Goal: Transaction & Acquisition: Purchase product/service

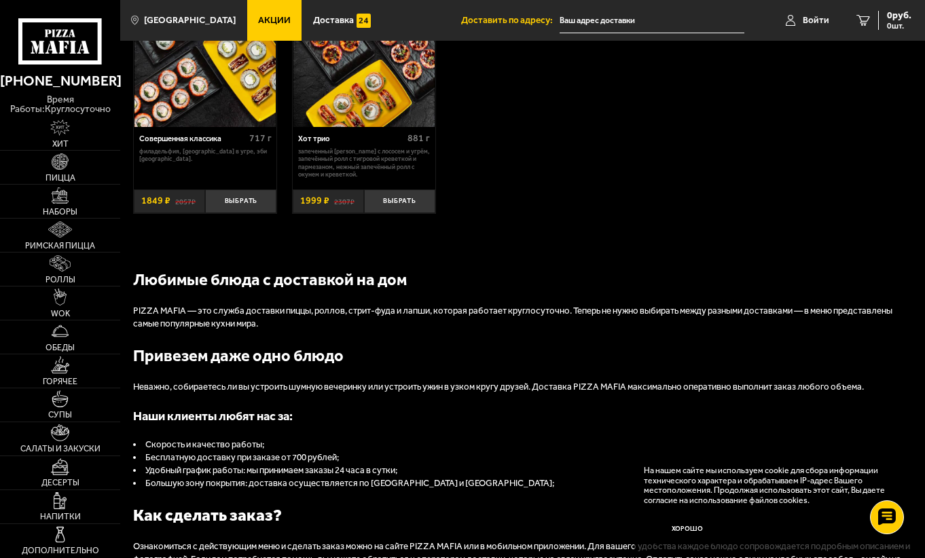
scroll to position [883, 0]
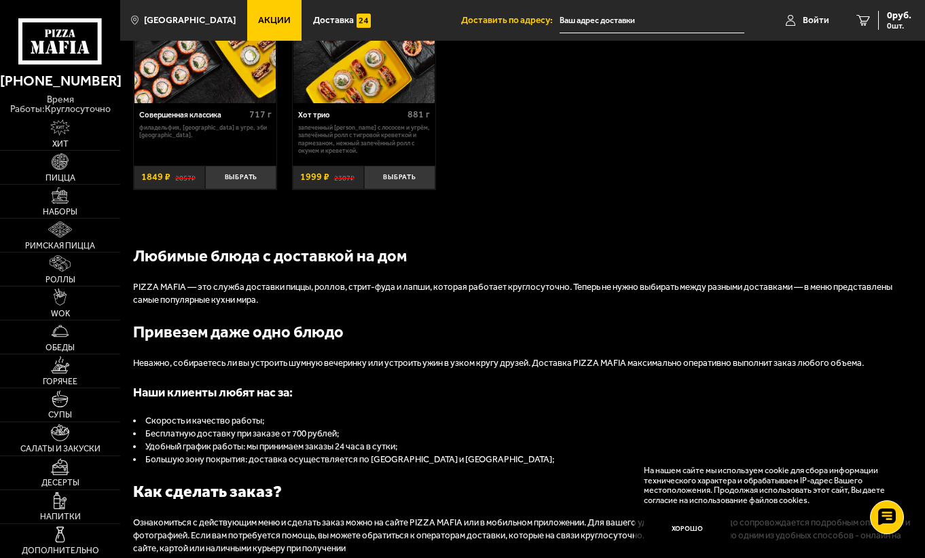
click at [258, 20] on span "Акции" at bounding box center [274, 21] width 33 height 10
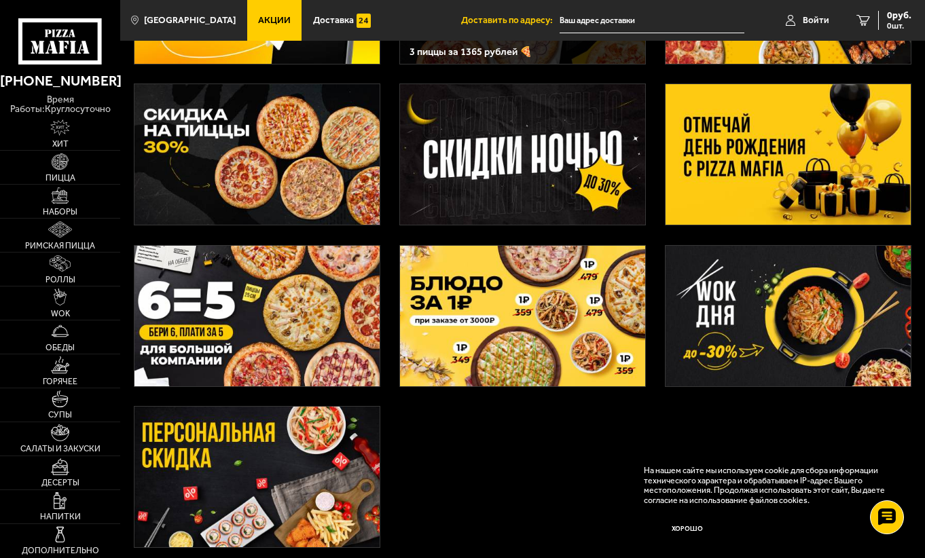
scroll to position [204, 0]
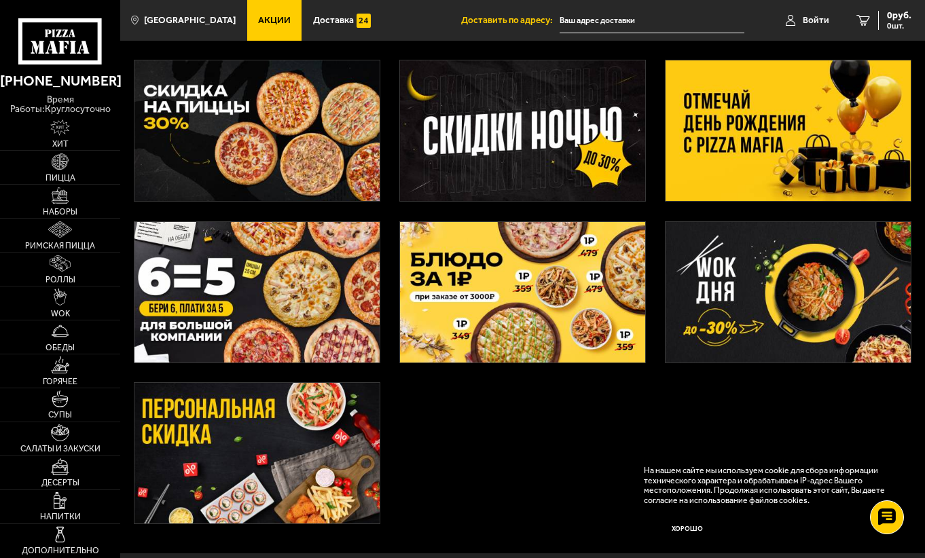
click at [738, 125] on img at bounding box center [787, 130] width 245 height 141
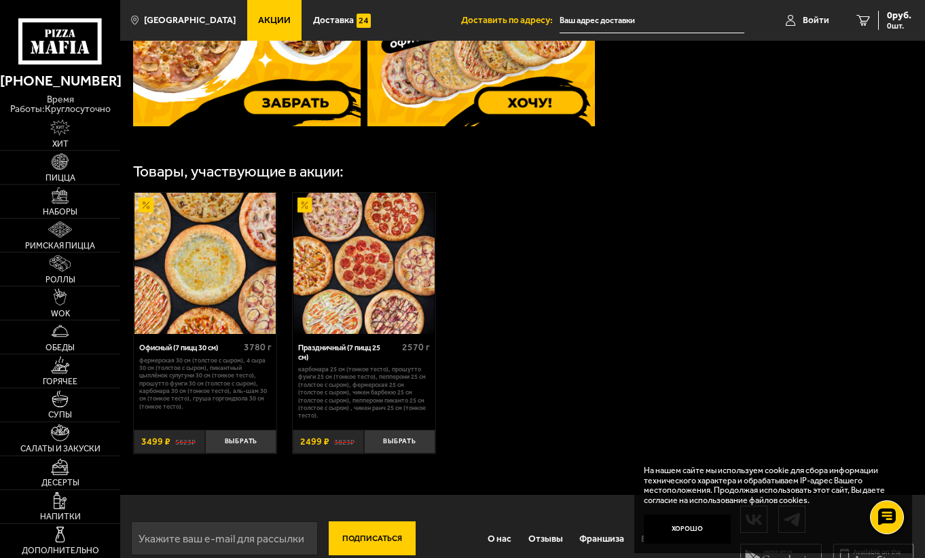
scroll to position [645, 0]
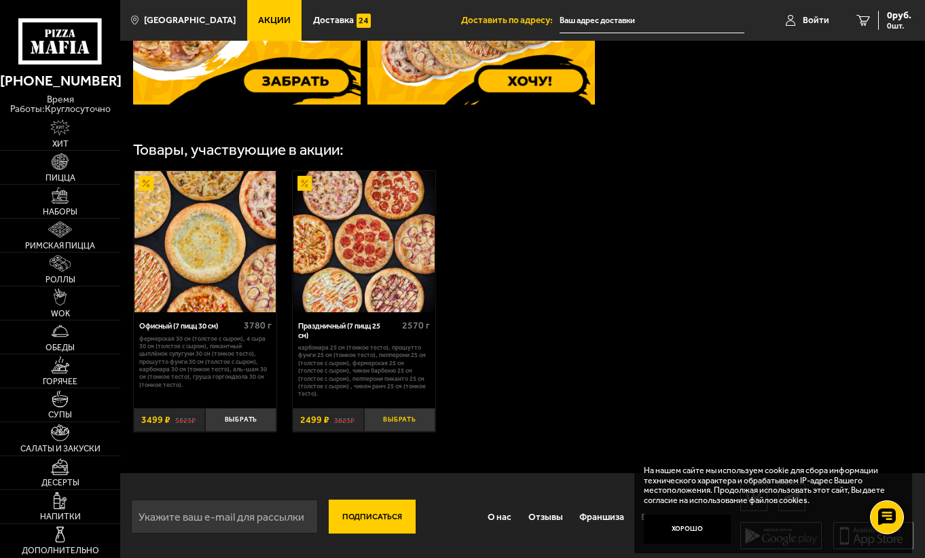
click at [403, 416] on button "Выбрать" at bounding box center [399, 420] width 71 height 24
click at [879, 22] on span "1 шт." at bounding box center [890, 26] width 41 height 8
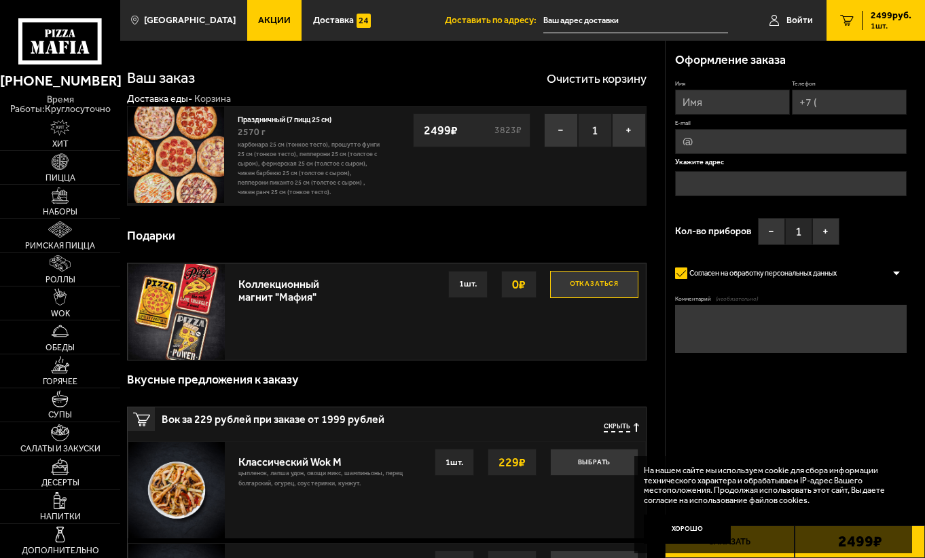
click at [574, 283] on button "Отказаться" at bounding box center [594, 284] width 88 height 27
click at [686, 103] on input "Имя" at bounding box center [732, 102] width 115 height 25
type input "[PERSON_NAME]"
click at [834, 104] on input "Телефон" at bounding box center [849, 102] width 115 height 25
type input "[PHONE_NUMBER]"
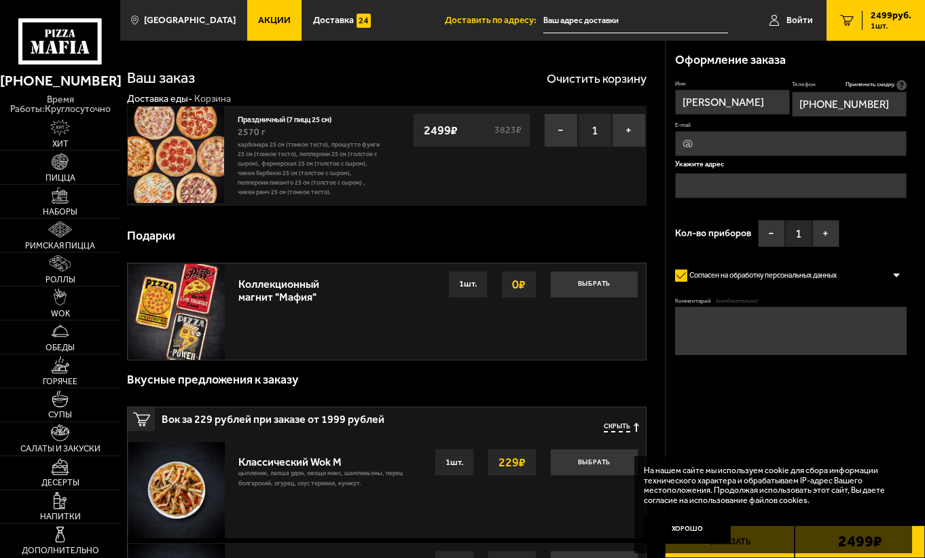
click at [779, 139] on input "E-mail" at bounding box center [791, 143] width 232 height 25
type input "[EMAIL_ADDRESS][DOMAIN_NAME]"
click at [718, 180] on input "text" at bounding box center [791, 185] width 232 height 25
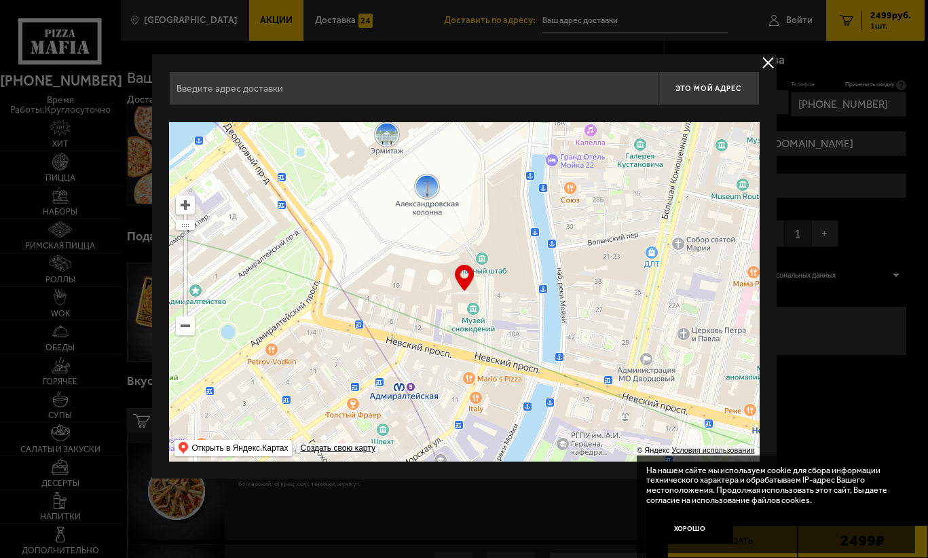
drag, startPoint x: 473, startPoint y: 332, endPoint x: 437, endPoint y: 231, distance: 107.4
click at [437, 231] on ymaps at bounding box center [464, 291] width 591 height 339
type input "[STREET_ADDRESS]"
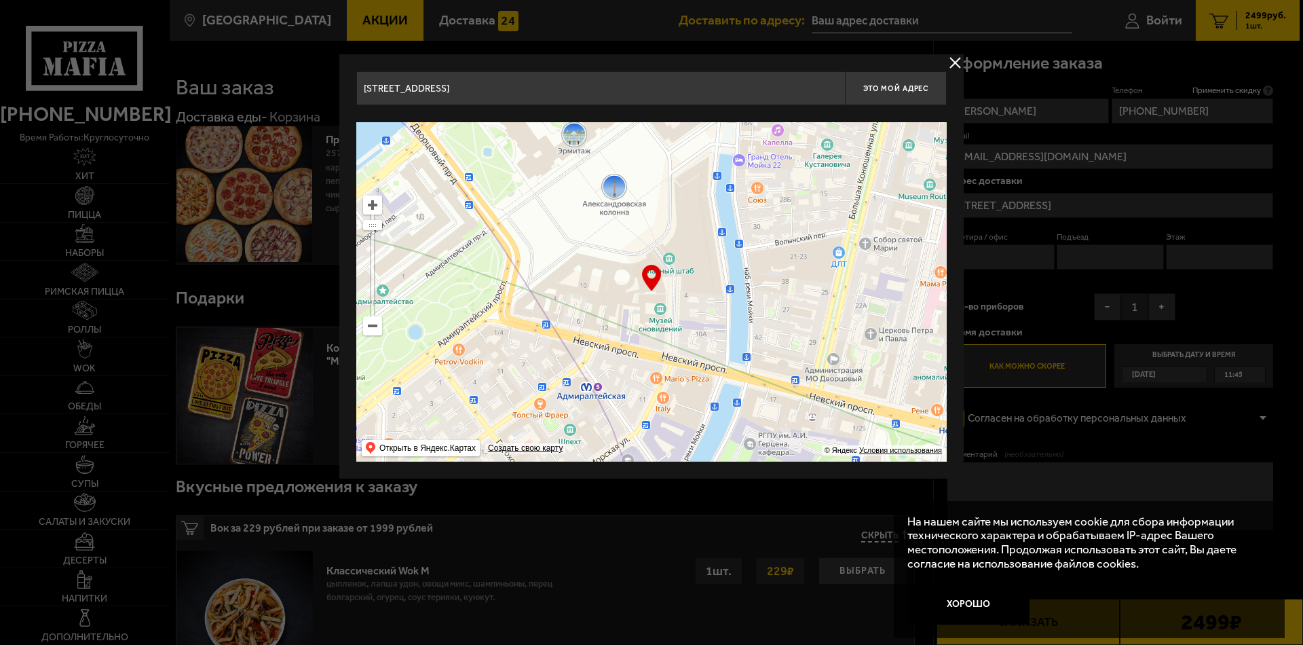
click at [754, 88] on input "[STREET_ADDRESS]" at bounding box center [600, 88] width 489 height 34
drag, startPoint x: 426, startPoint y: 86, endPoint x: 360, endPoint y: 95, distance: 65.8
click at [360, 95] on input "[STREET_ADDRESS]" at bounding box center [600, 88] width 489 height 34
paste input "[STREET_ADDRESS]"
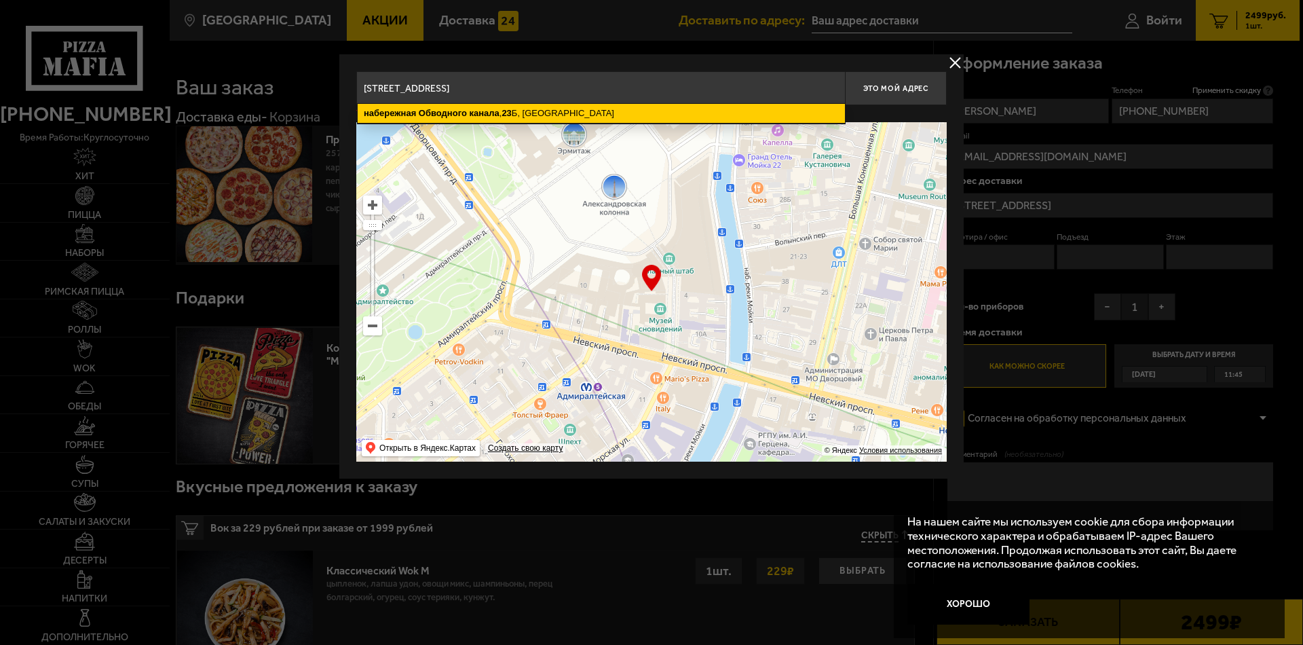
click at [680, 113] on ymaps "[STREET_ADDRESS]" at bounding box center [601, 113] width 487 height 19
type input "[STREET_ADDRESS]"
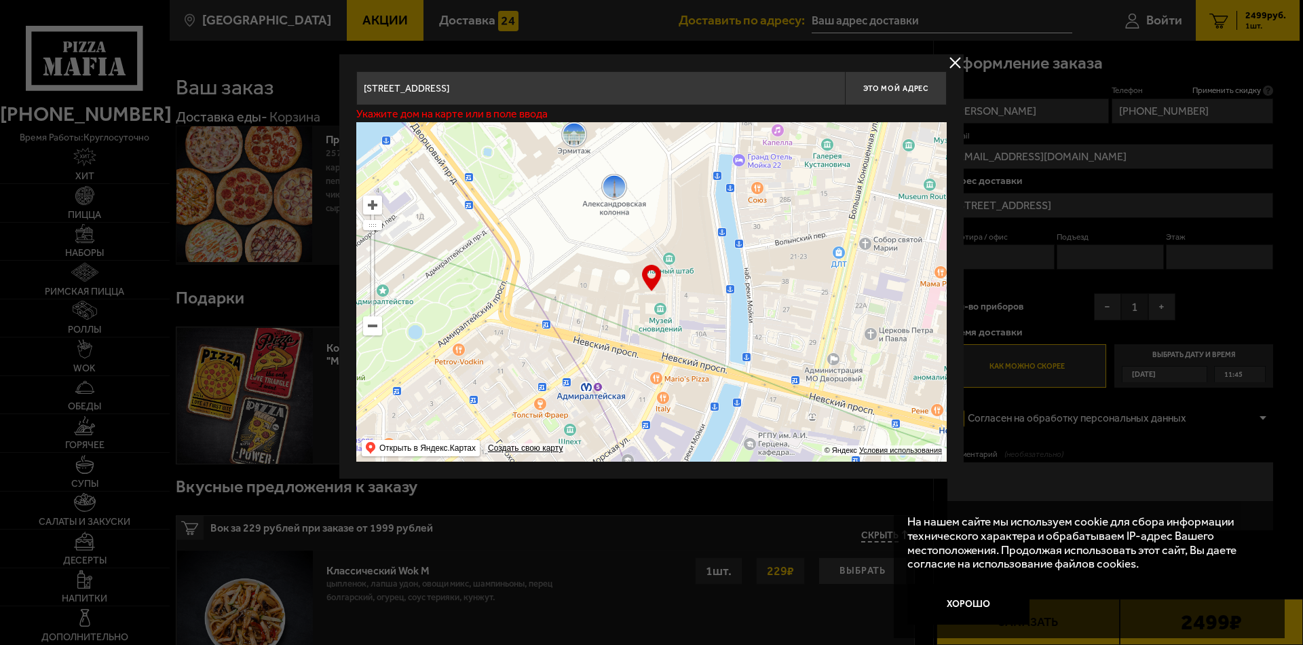
type input "[STREET_ADDRESS]"
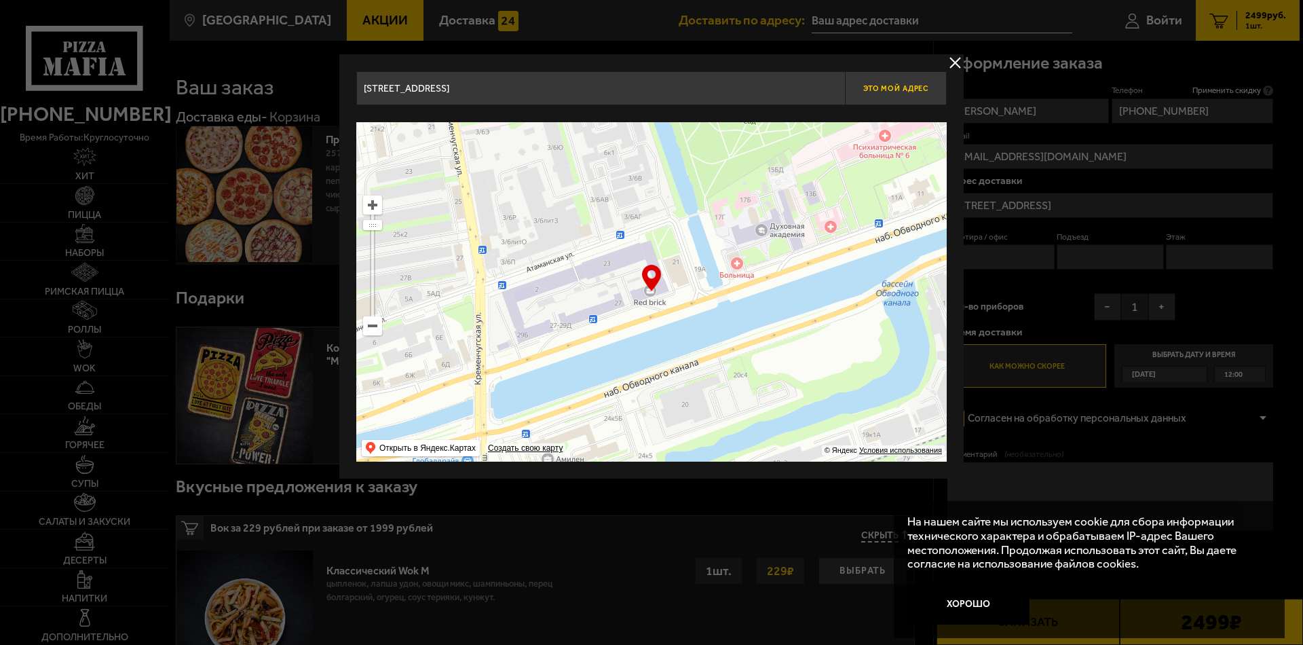
click at [918, 90] on span "Это мой адрес" at bounding box center [896, 88] width 65 height 9
type input "[STREET_ADDRESS]"
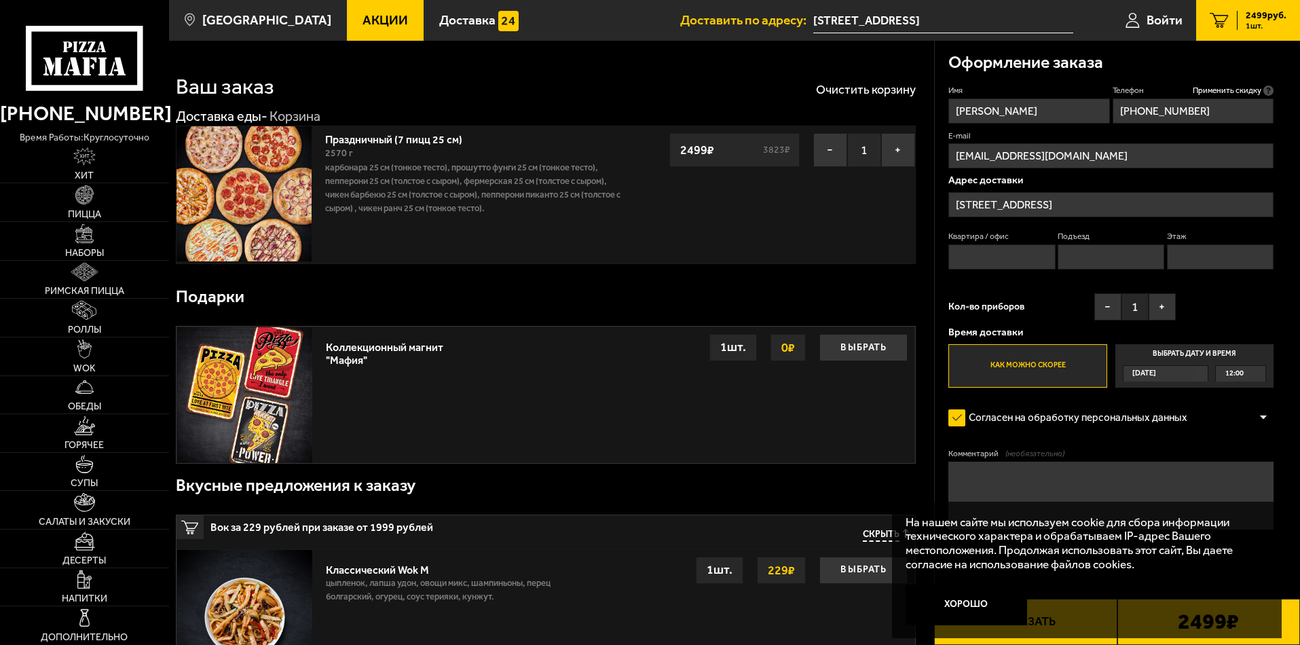
click at [924, 373] on div "12:00" at bounding box center [1241, 374] width 50 height 16
click at [0, 0] on input "Выбрать дату и время [DATE] 12:00" at bounding box center [0, 0] width 0 height 0
click at [924, 374] on span "12:00" at bounding box center [1234, 374] width 18 height 16
click at [0, 0] on input "Выбрать дату и время [DATE] 12:00" at bounding box center [0, 0] width 0 height 0
click at [924, 353] on label "Выбрать дату и время [DATE] 12:00" at bounding box center [1194, 365] width 158 height 43
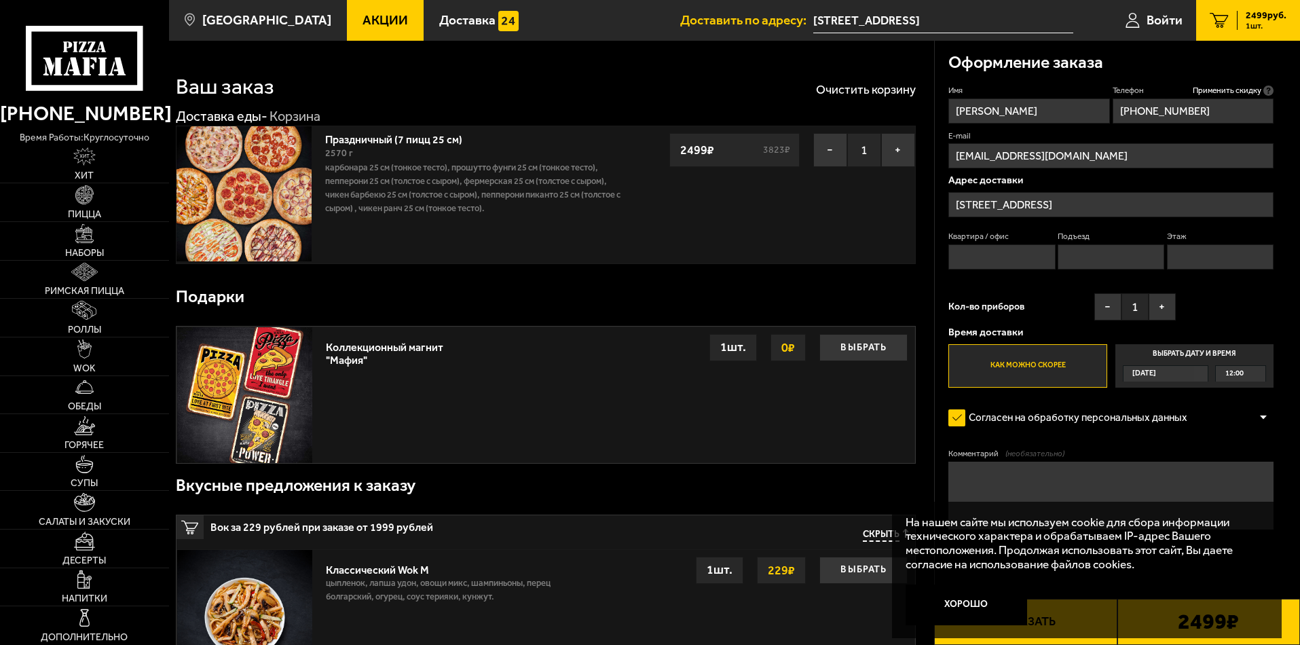
click at [0, 0] on input "Выбрать дату и время [DATE] 12:00" at bounding box center [0, 0] width 0 height 0
click at [924, 375] on span "[DATE]" at bounding box center [1144, 374] width 24 height 16
click at [0, 0] on input "Выбрать дату и время [DATE] 12:00" at bounding box center [0, 0] width 0 height 0
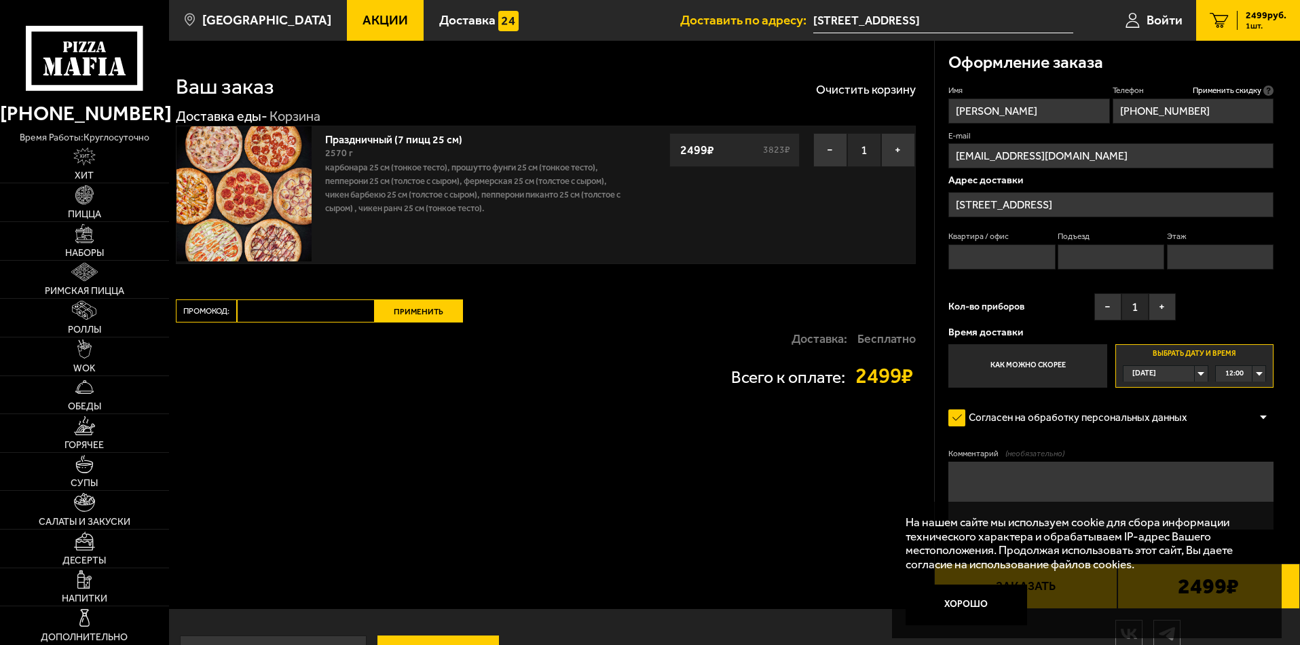
click at [924, 373] on div "12:00" at bounding box center [1241, 374] width 50 height 16
click at [924, 424] on li "12:30" at bounding box center [1241, 423] width 48 height 17
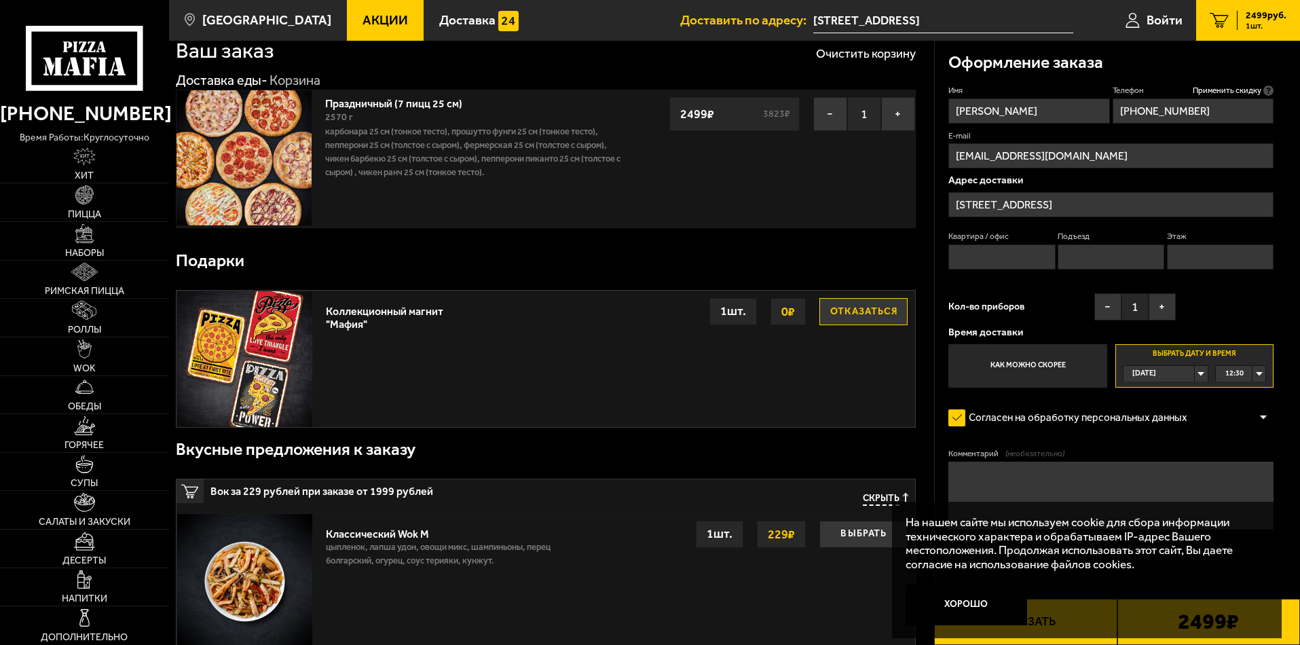
scroll to position [68, 0]
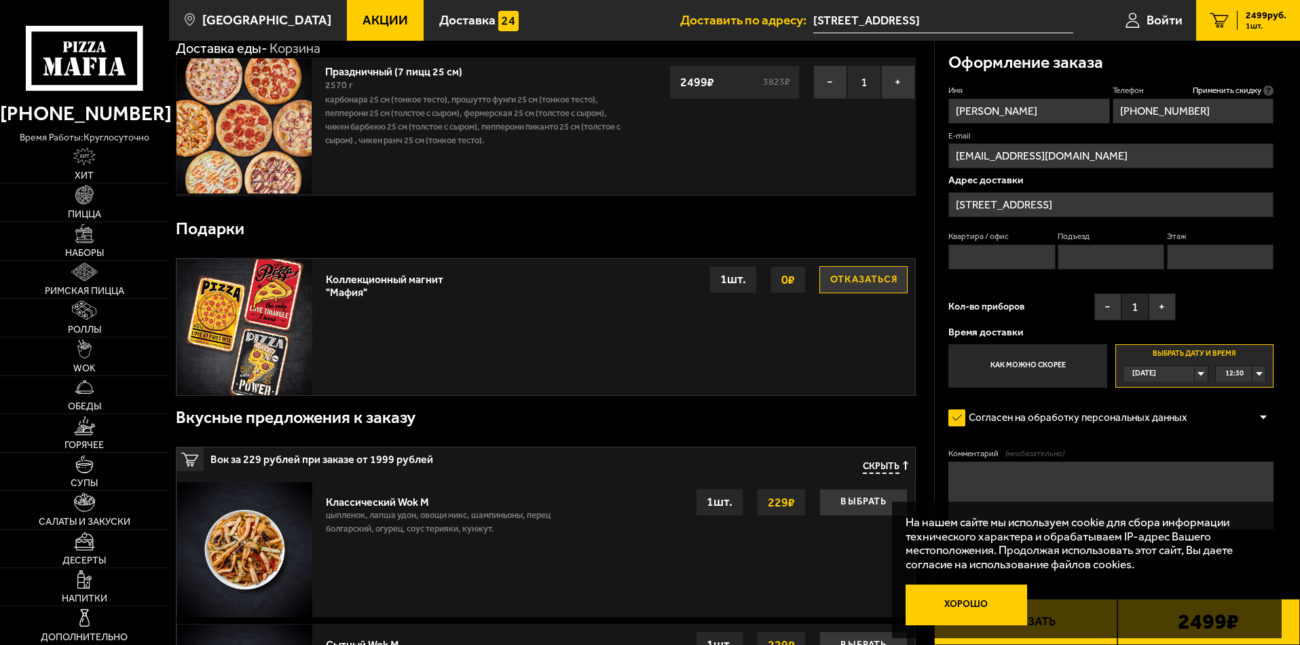
click at [924, 557] on button "Хорошо" at bounding box center [967, 605] width 122 height 41
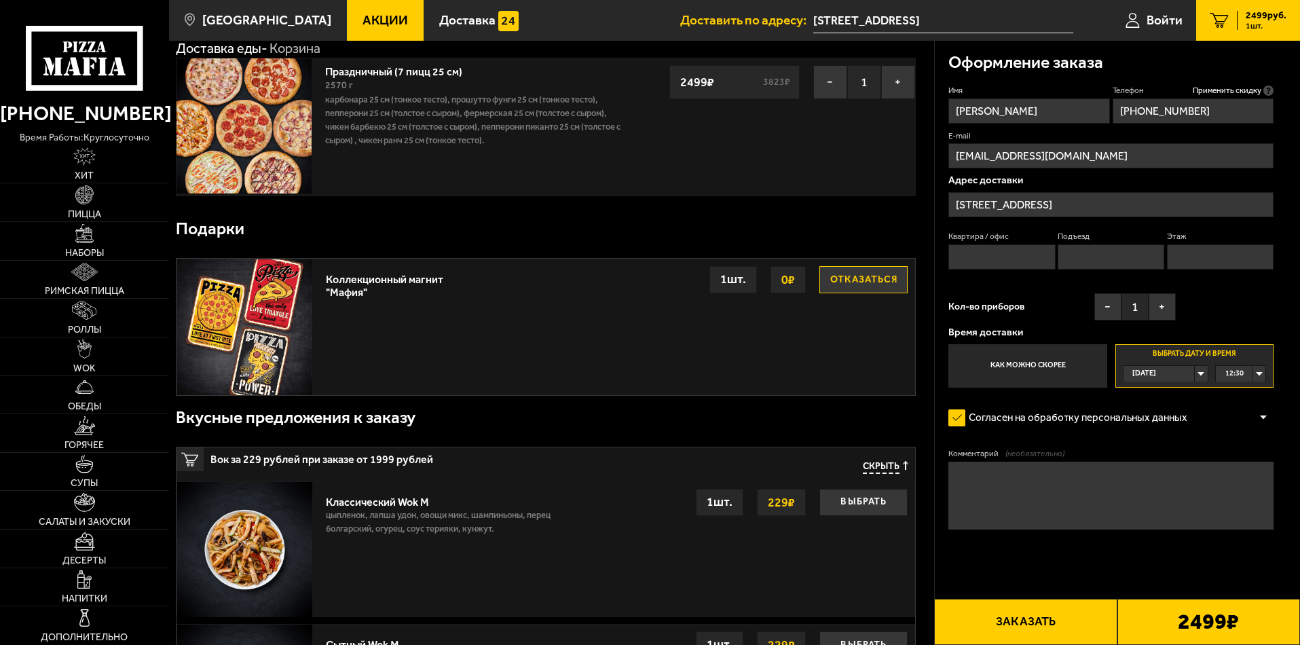
scroll to position [0, 0]
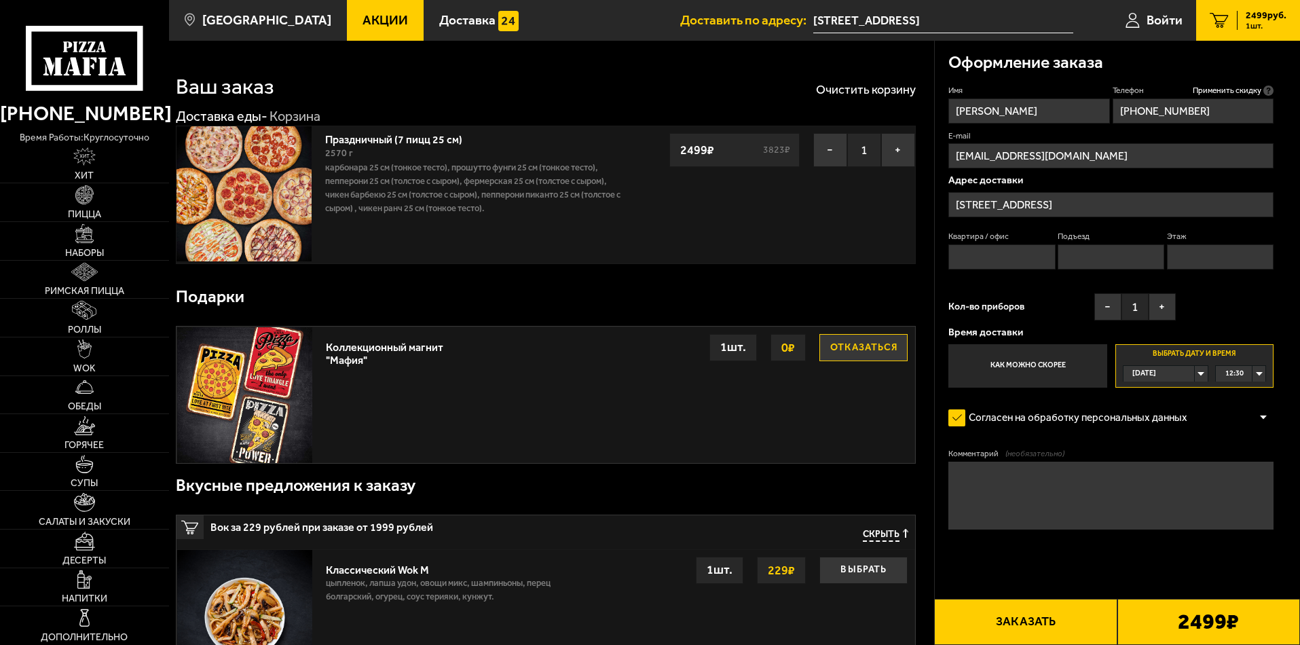
click at [924, 483] on textarea "Комментарий (необязательно)" at bounding box center [1110, 496] width 325 height 68
drag, startPoint x: 1125, startPoint y: 481, endPoint x: 1084, endPoint y: 483, distance: 40.8
click at [924, 483] on textarea "Позвонить по прибытию к зданию" at bounding box center [1110, 496] width 325 height 68
type textarea "Позвонить по прибытию ко входу"
click at [924, 248] on input "Этаж" at bounding box center [1220, 256] width 107 height 25
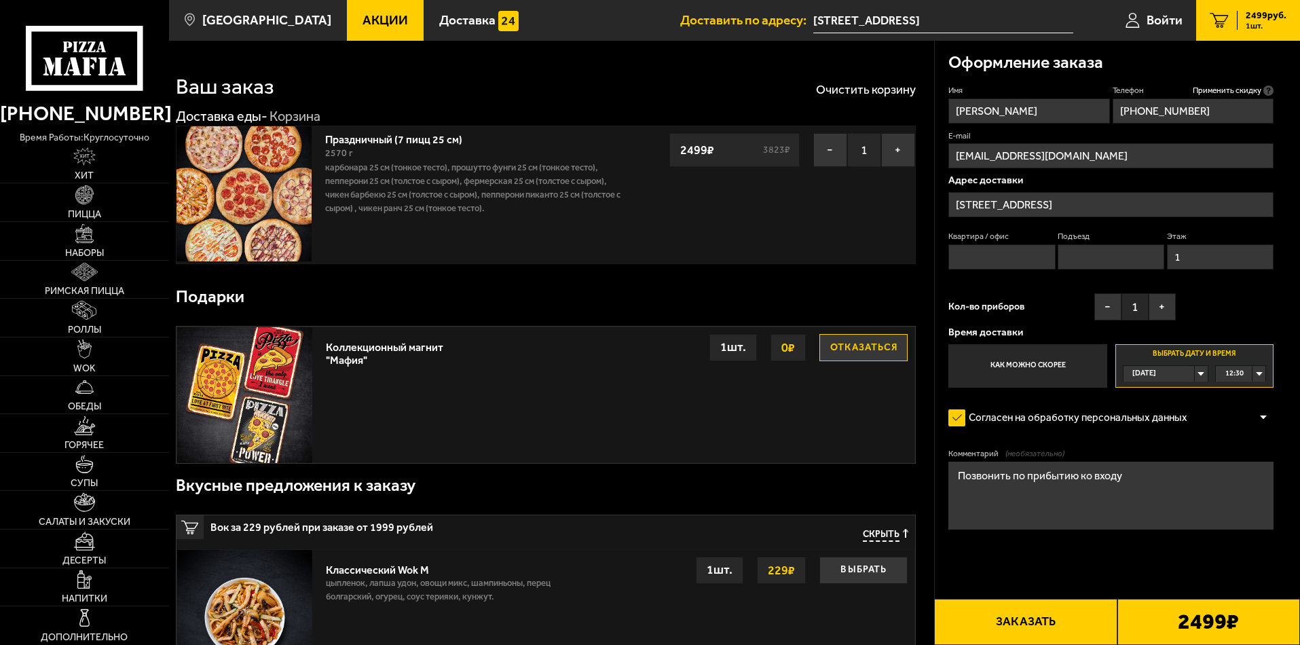
type input "1"
click at [924, 557] on button "Заказать" at bounding box center [1025, 622] width 183 height 46
click at [924, 259] on input "Квартира / офис" at bounding box center [1001, 256] width 107 height 25
type input "1"
click at [924, 259] on input "Подъезд" at bounding box center [1111, 256] width 107 height 25
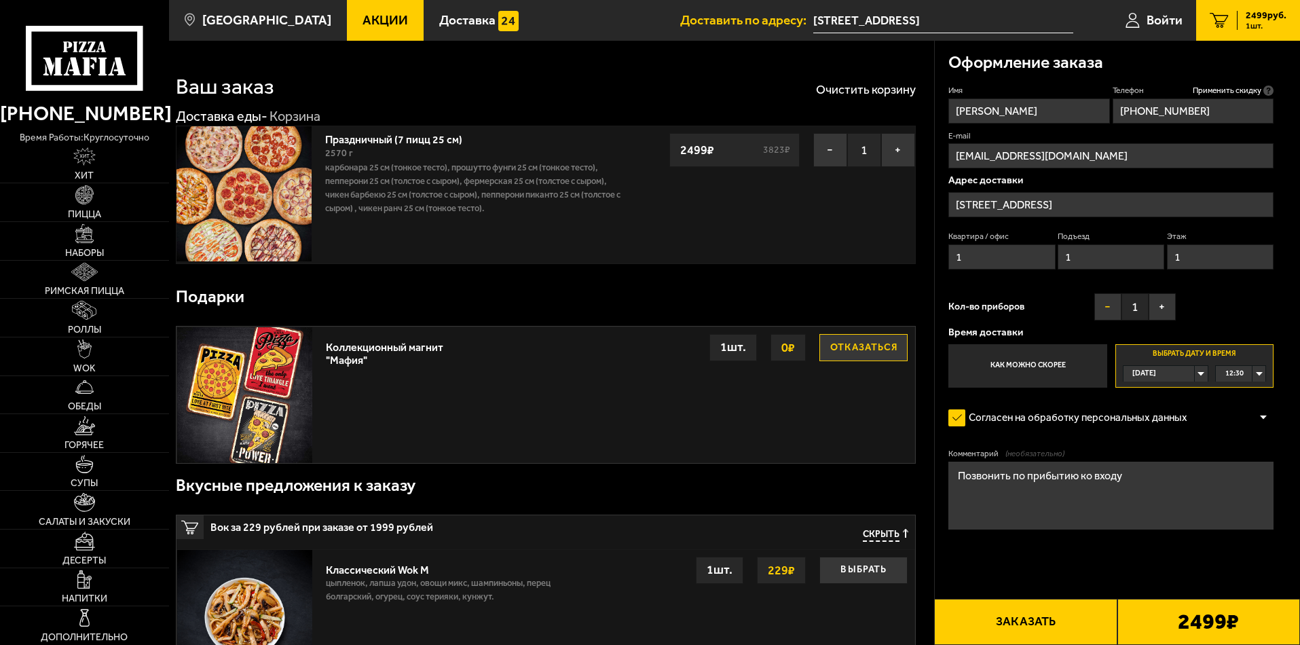
type input "1"
click at [924, 307] on button "−" at bounding box center [1107, 306] width 27 height 27
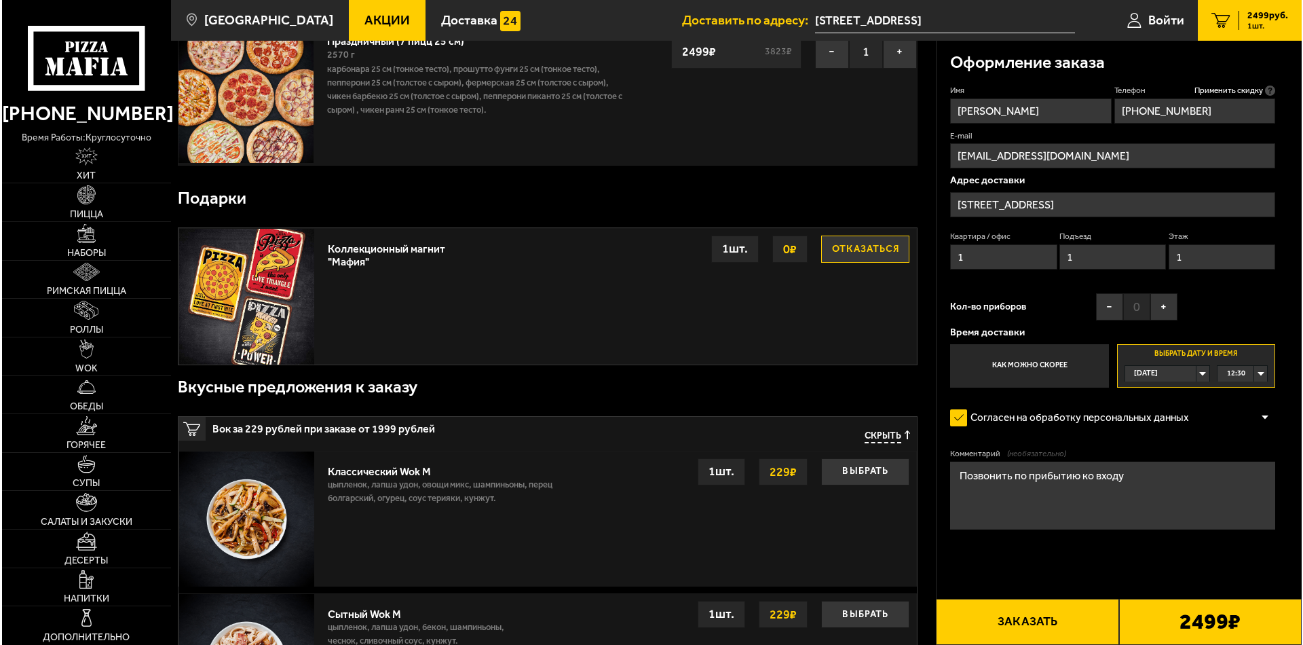
scroll to position [68, 0]
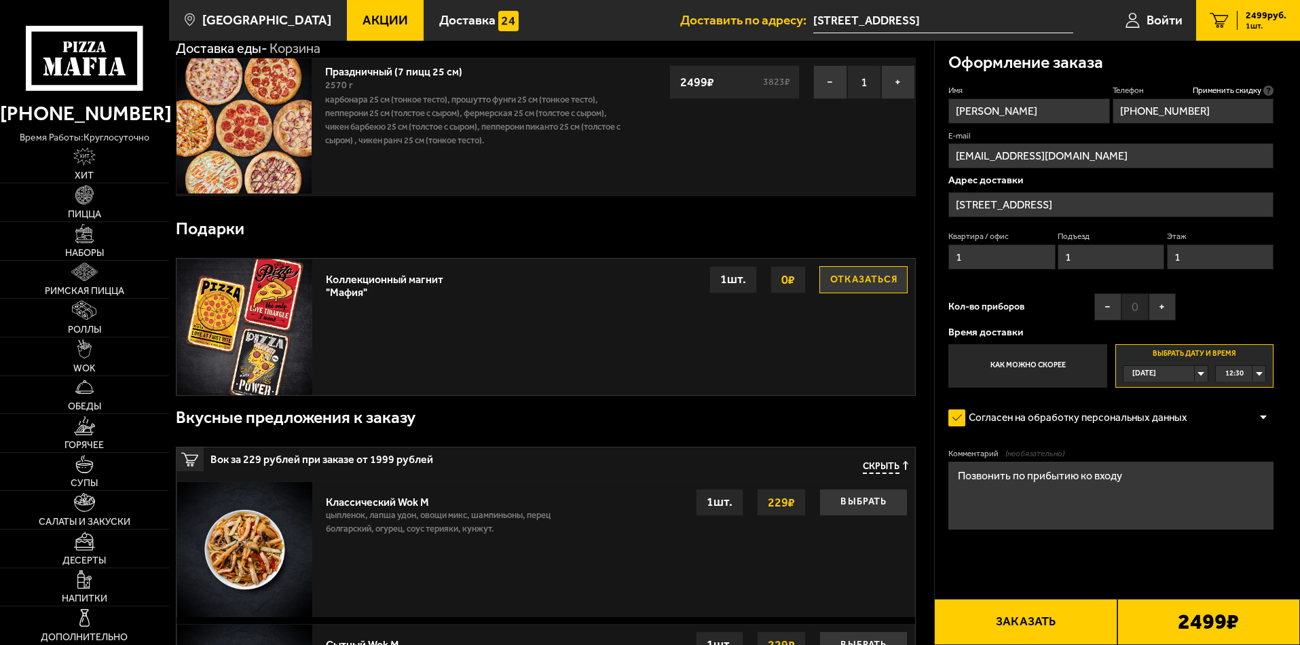
click at [924, 557] on button "Заказать" at bounding box center [1025, 622] width 183 height 46
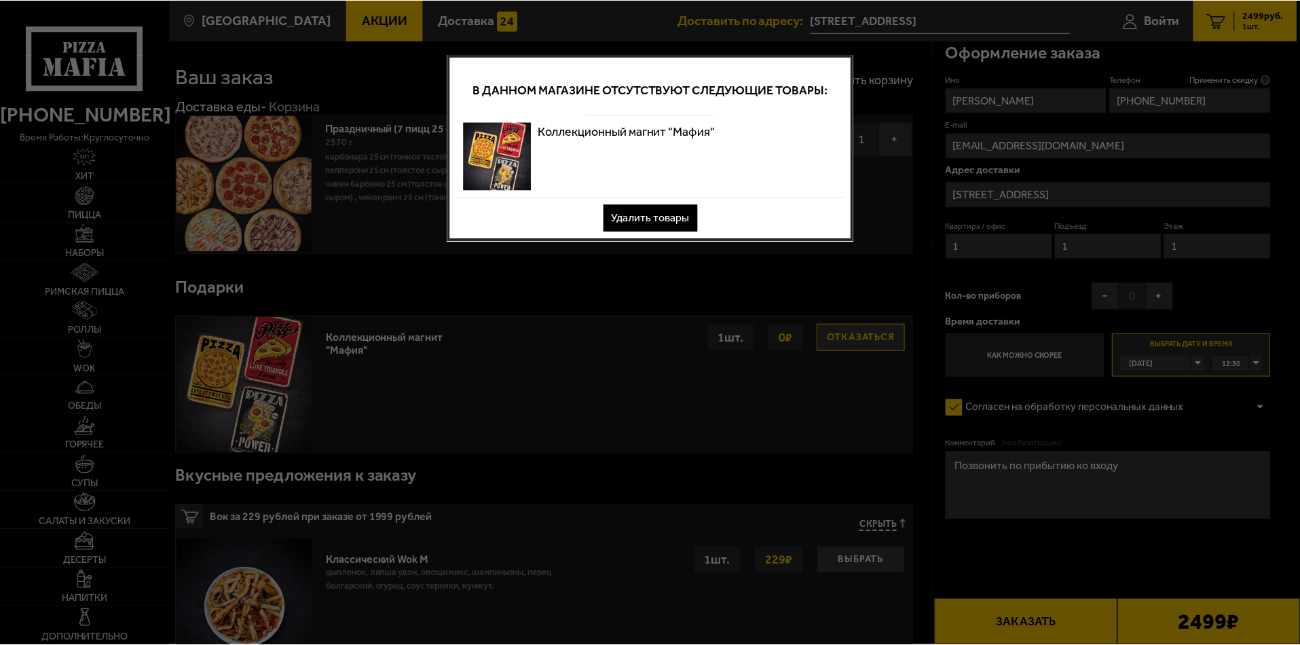
scroll to position [0, 0]
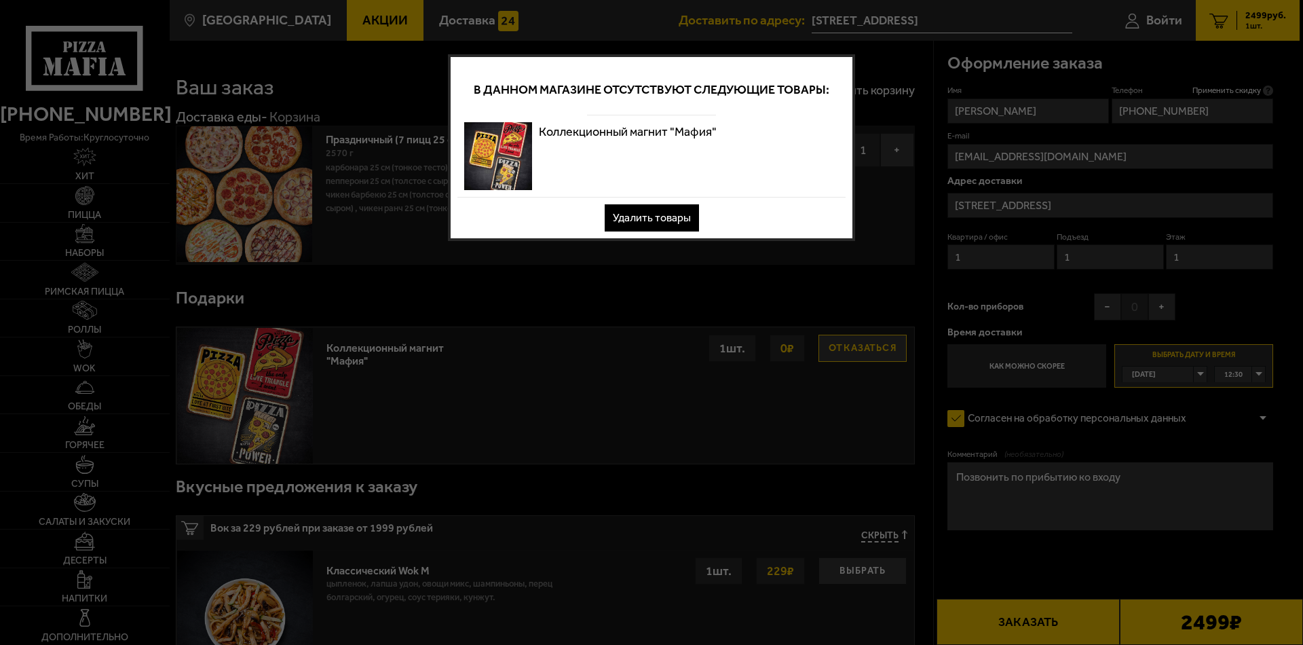
click at [685, 212] on button "Удалить товары" at bounding box center [652, 217] width 94 height 27
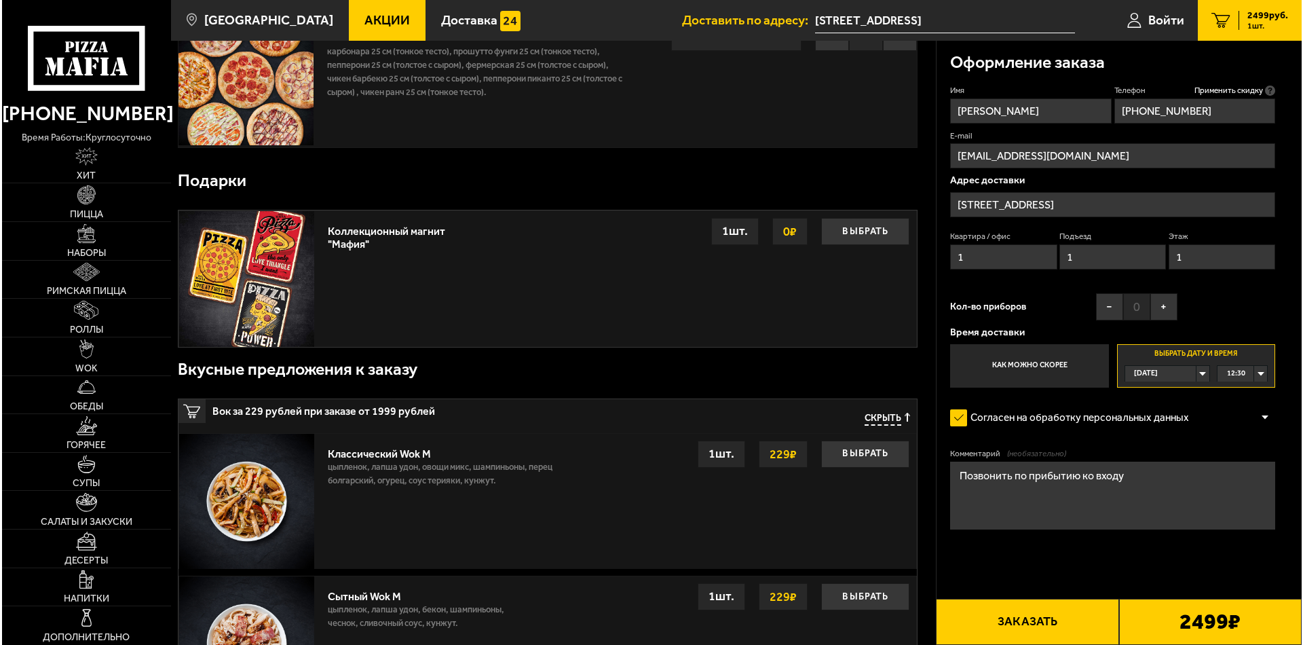
scroll to position [136, 0]
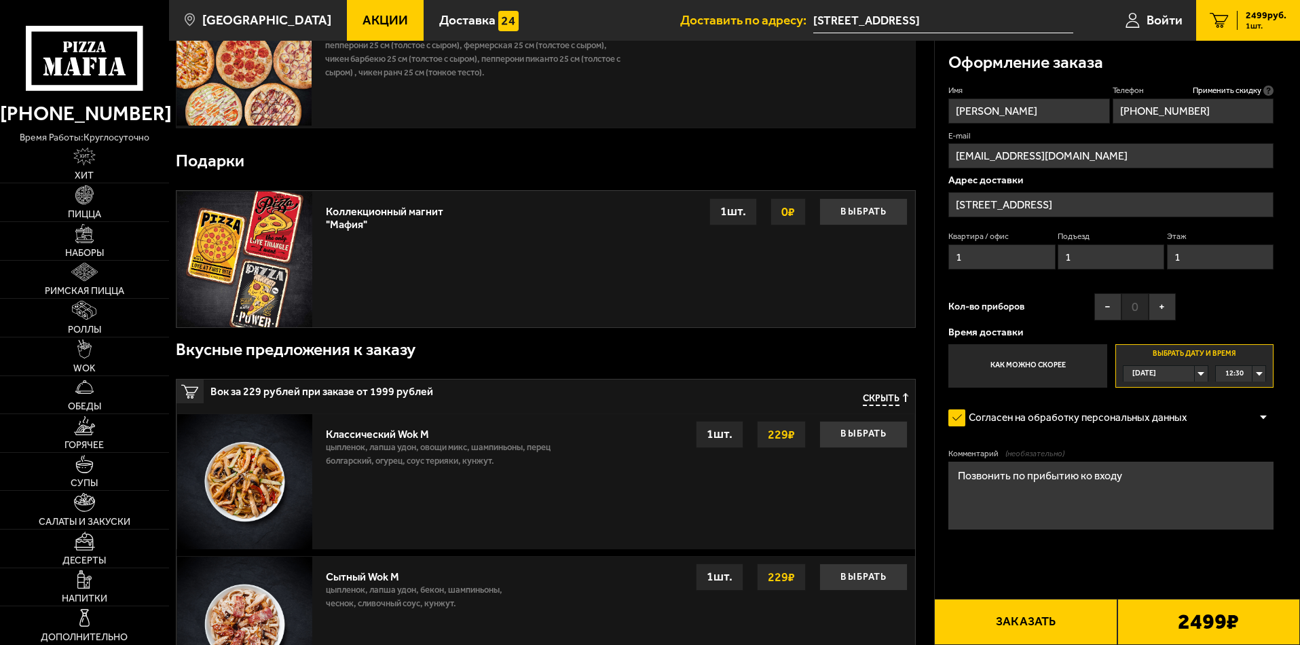
click at [924, 557] on button "Заказать" at bounding box center [1025, 622] width 183 height 46
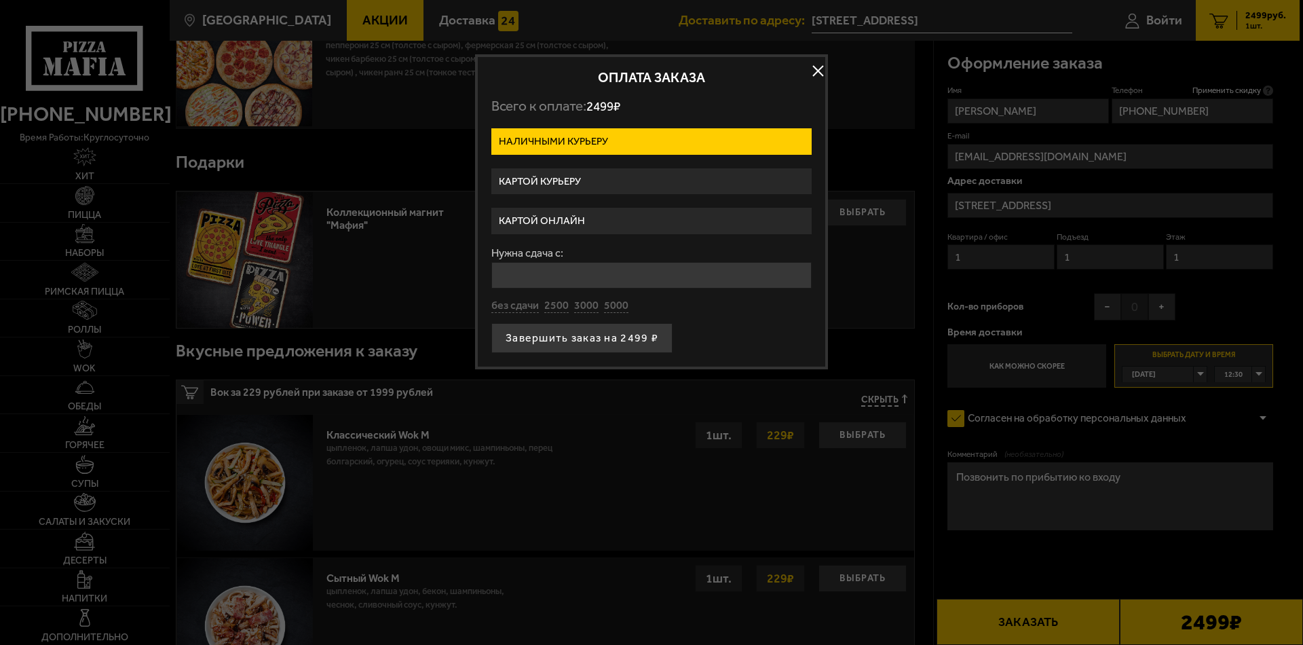
click at [640, 181] on label "Картой курьеру" at bounding box center [652, 181] width 320 height 26
click at [0, 0] on input "Картой курьеру" at bounding box center [0, 0] width 0 height 0
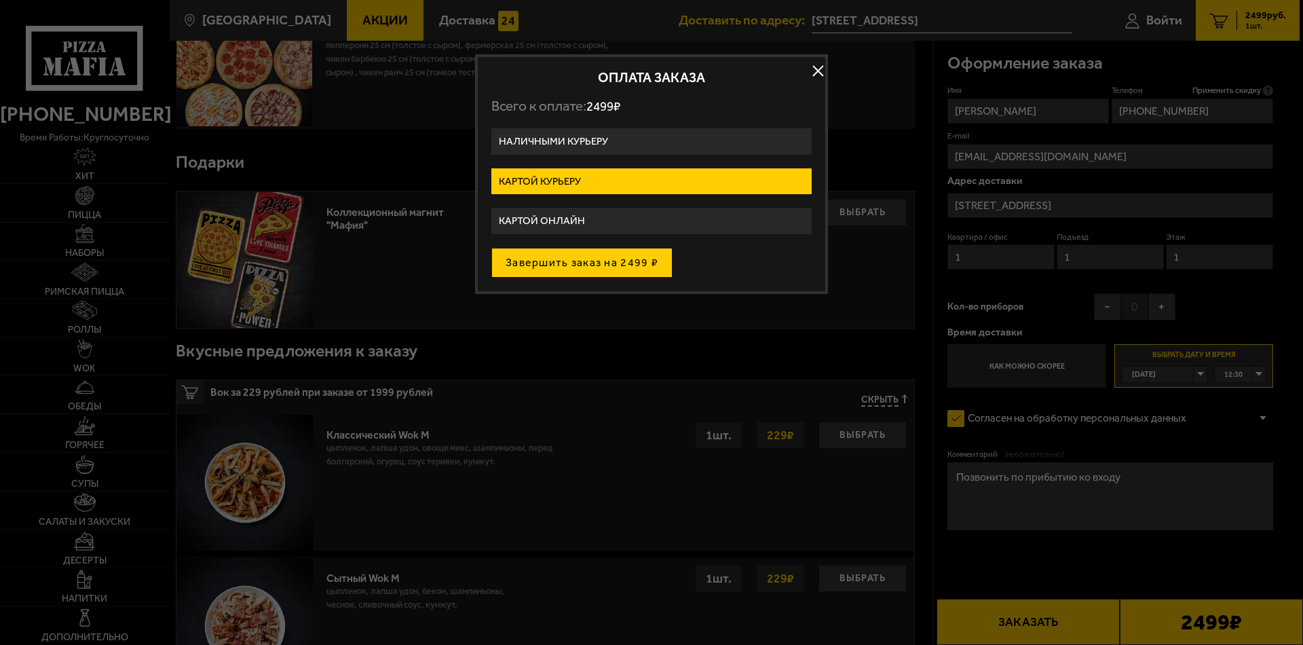
click at [584, 263] on button "Завершить заказ на 2499 ₽" at bounding box center [582, 263] width 181 height 30
